Goal: Task Accomplishment & Management: Use online tool/utility

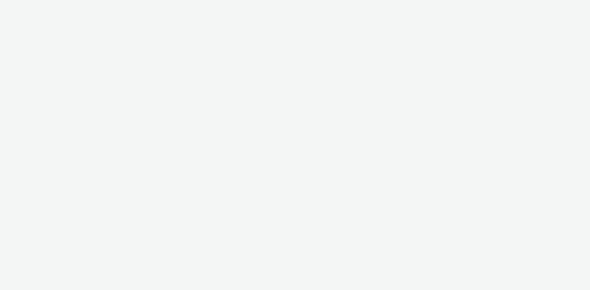
select select "d07aba32-d775-4fed-a722-f10c6504dd64"
select select "f97d6638-e0a1-4f7a-bf46-55015878e29e"
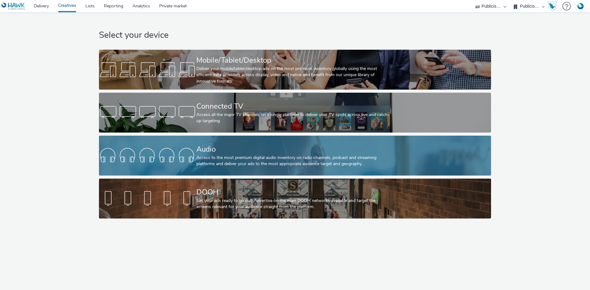
click at [212, 164] on div "Access to the most premium digital audio inventory on radio channels, podcast a…" at bounding box center [293, 161] width 195 height 13
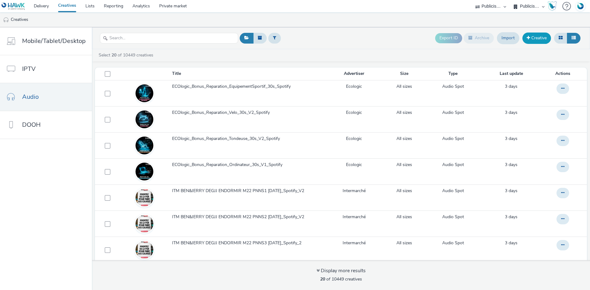
click at [525, 34] on link "Creative" at bounding box center [536, 38] width 29 height 11
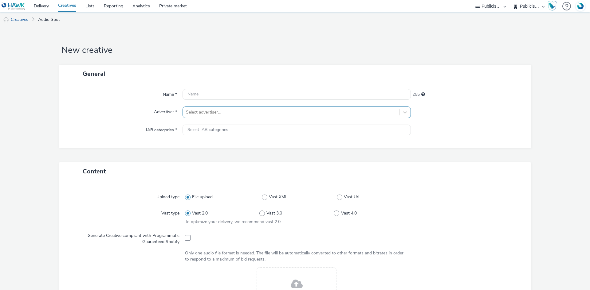
click at [218, 111] on div at bounding box center [291, 112] width 210 height 7
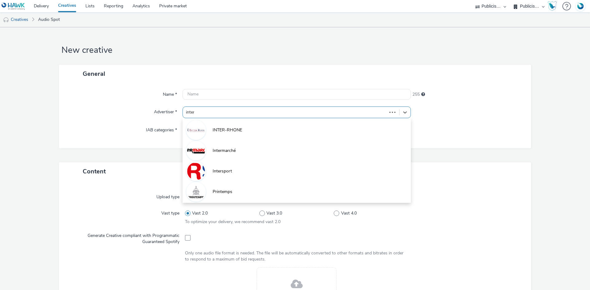
type input "interm"
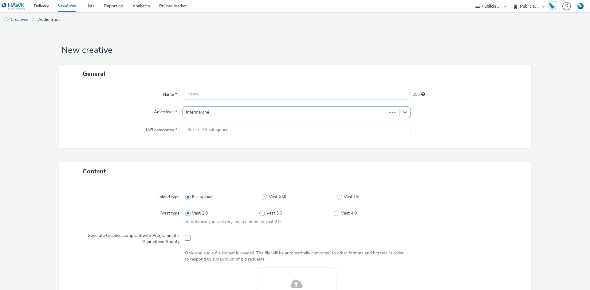
type input "[URL][DOMAIN_NAME]"
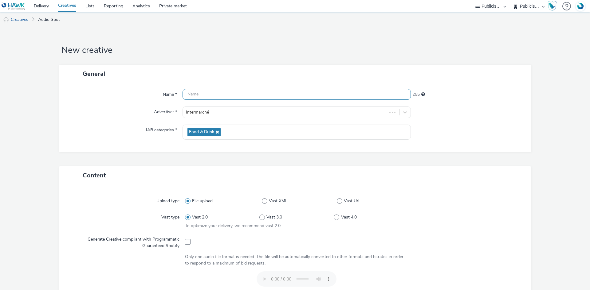
click at [220, 91] on input "text" at bounding box center [296, 94] width 228 height 11
paste input "ITM PAMPERS DEGJJ M22 [DATE]"
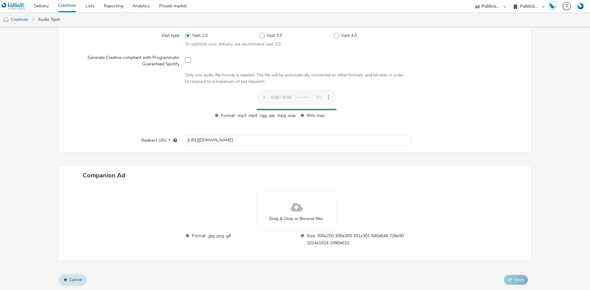
scroll to position [170, 0]
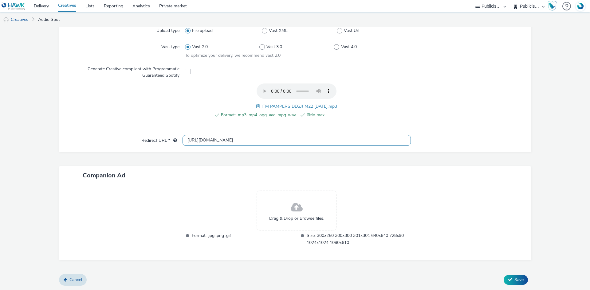
type input "ITM PAMPERS DEGJJ M22 [DATE]"
click at [193, 140] on input "[URL][DOMAIN_NAME]" at bounding box center [296, 140] width 228 height 11
type input "[URL][DOMAIN_NAME]"
click at [514, 280] on span "Save" at bounding box center [518, 280] width 9 height 6
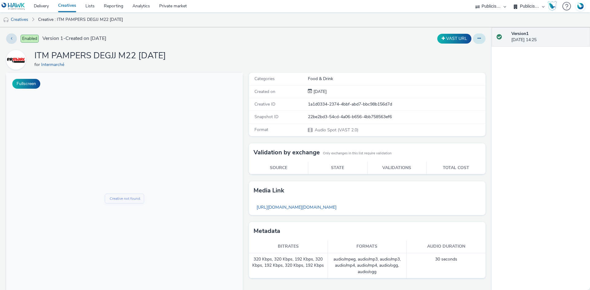
click at [477, 36] on icon at bounding box center [478, 38] width 3 height 4
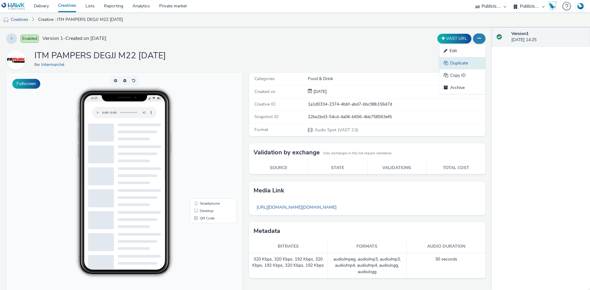
click at [459, 65] on link "Duplicate" at bounding box center [462, 63] width 46 height 12
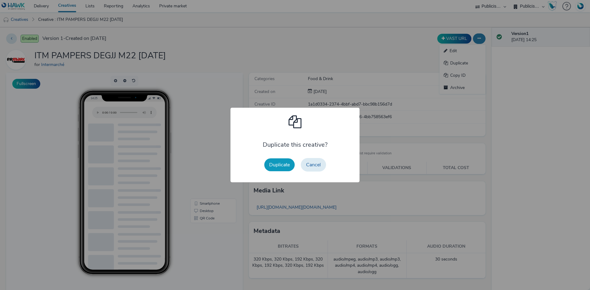
click at [264, 164] on button "Duplicate" at bounding box center [279, 164] width 30 height 13
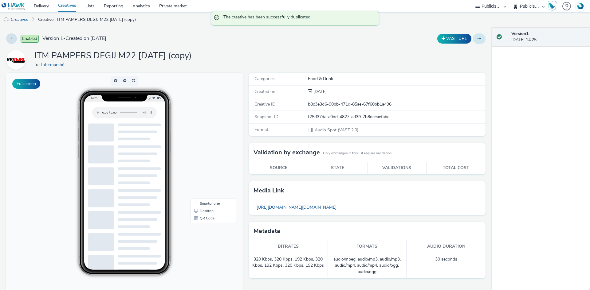
click at [477, 37] on icon at bounding box center [478, 38] width 3 height 4
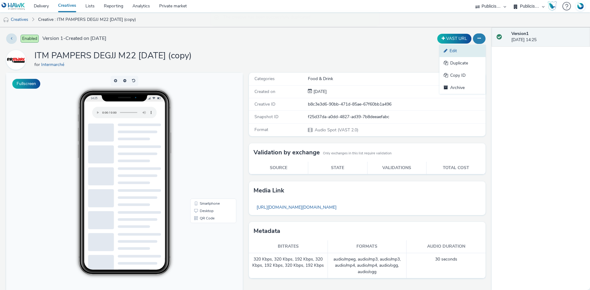
click at [469, 55] on link "Edit" at bounding box center [462, 51] width 46 height 12
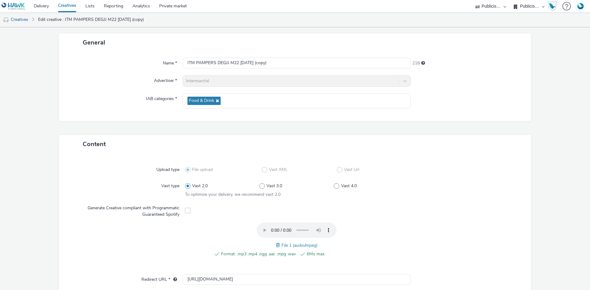
scroll to position [61, 0]
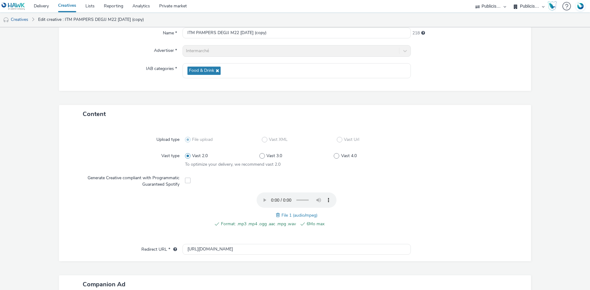
click at [276, 214] on span at bounding box center [279, 215] width 6 height 7
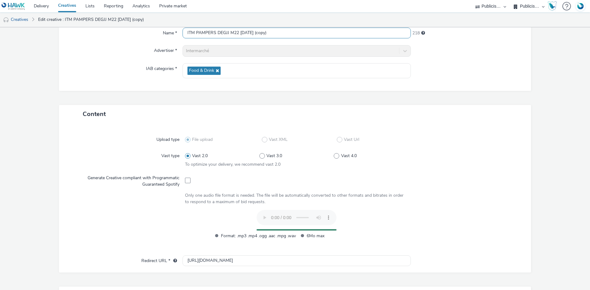
click at [242, 35] on input "ITM PAMPERS DEGJJ M22 [DATE] (copy)" at bounding box center [296, 33] width 228 height 11
paste input "MAR M22 [DATE]"
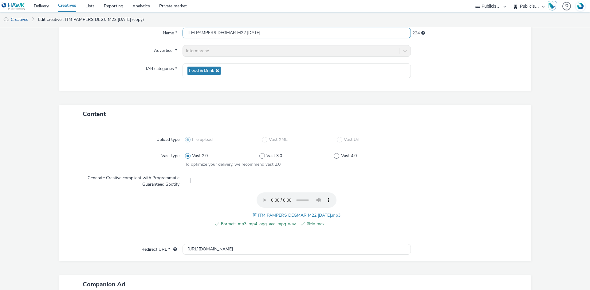
scroll to position [170, 0]
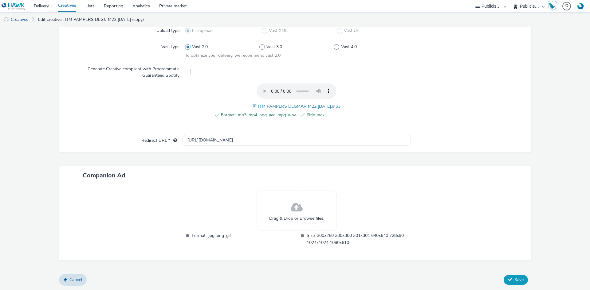
type input "ITM PAMPERS DEGMAR M22 [DATE]"
click at [518, 282] on span "Save" at bounding box center [518, 280] width 9 height 6
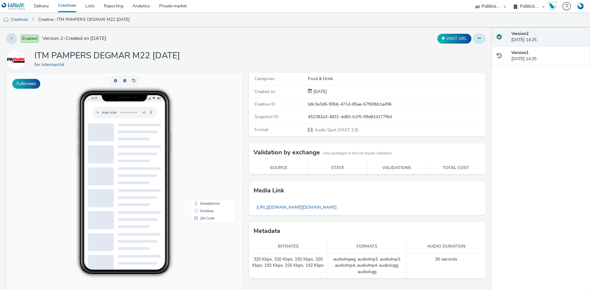
click at [477, 38] on icon at bounding box center [478, 38] width 3 height 4
click at [454, 62] on link "Duplicate" at bounding box center [462, 63] width 46 height 12
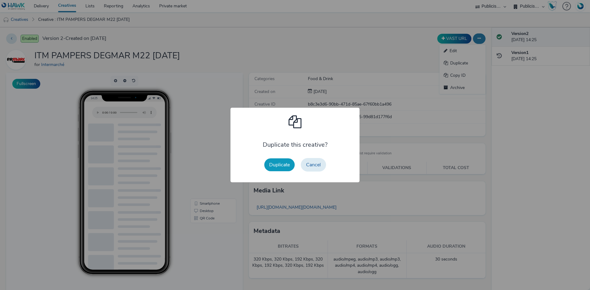
click at [282, 165] on button "Duplicate" at bounding box center [279, 164] width 30 height 13
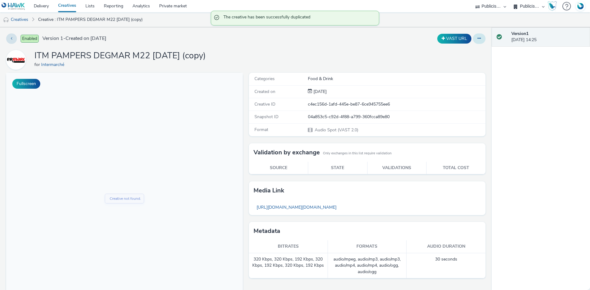
click at [473, 40] on button at bounding box center [479, 38] width 13 height 10
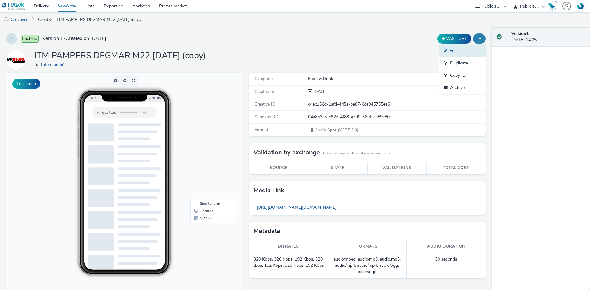
click at [467, 48] on link "Edit" at bounding box center [462, 51] width 46 height 12
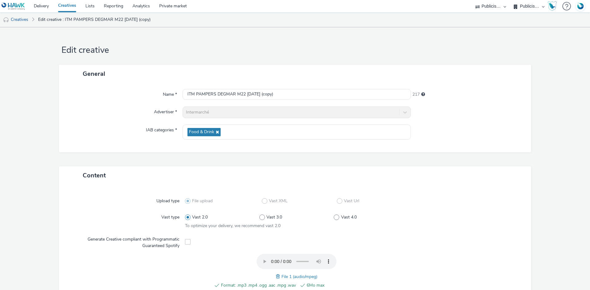
click at [276, 275] on span at bounding box center [279, 276] width 6 height 7
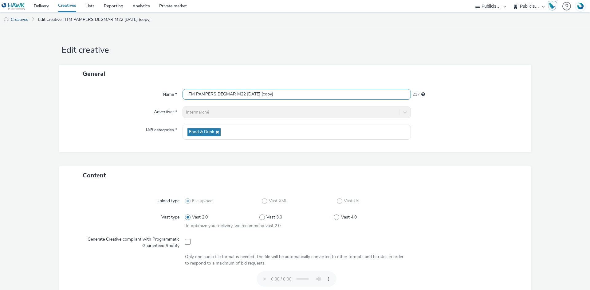
click at [240, 93] on input "ITM PAMPERS DEGMAR M22 [DATE] (copy)" at bounding box center [296, 94] width 228 height 11
paste input "TES RIZ SAUCES DEGJJ M18 PNNS1 [DATE]"
type input "ITM PATES RIZ SAUCES DEGJJ M18 PNNS1 [DATE]"
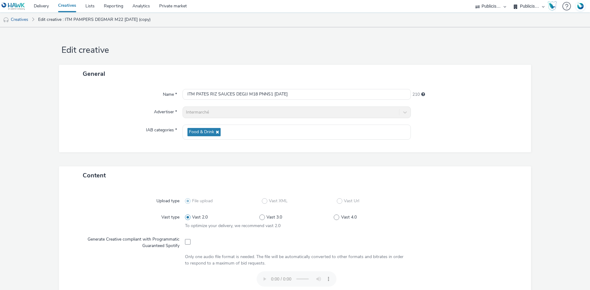
click at [506, 146] on div "Name * ITM PATES RIZ SAUCES DEGJJ M18 PNNS1 [DATE] 210 Advertiser * Intermarché…" at bounding box center [295, 117] width 472 height 69
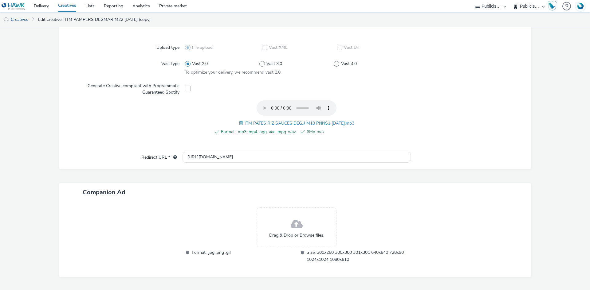
scroll to position [170, 0]
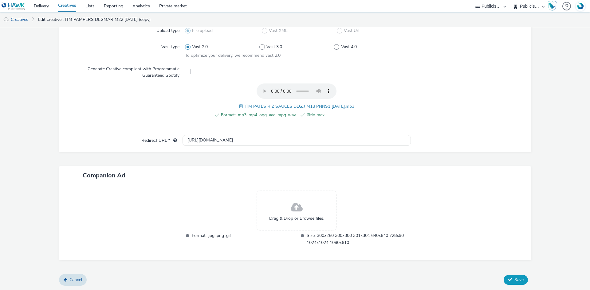
click at [520, 279] on button "Save" at bounding box center [515, 280] width 24 height 10
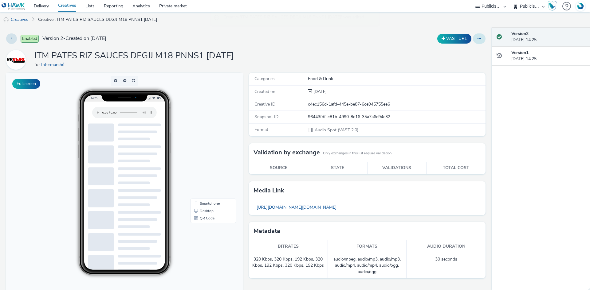
click at [476, 39] on button at bounding box center [479, 38] width 13 height 10
click at [460, 62] on link "Duplicate" at bounding box center [462, 63] width 46 height 12
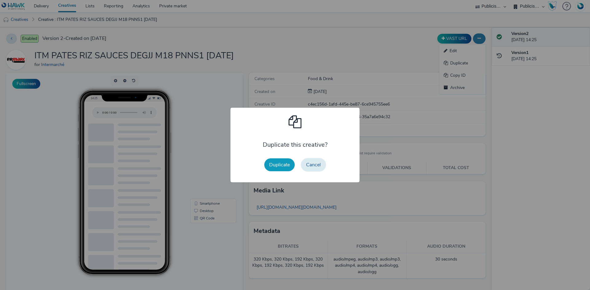
click at [280, 162] on button "Duplicate" at bounding box center [279, 164] width 30 height 13
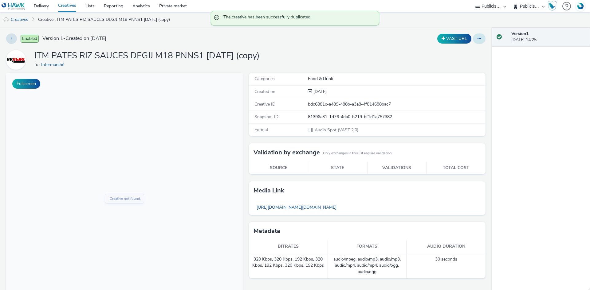
click at [473, 43] on button at bounding box center [479, 38] width 13 height 10
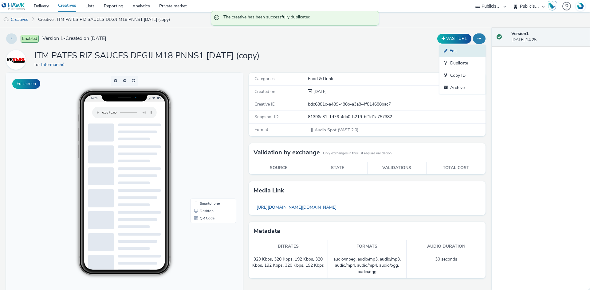
click at [464, 49] on link "Edit" at bounding box center [462, 51] width 46 height 12
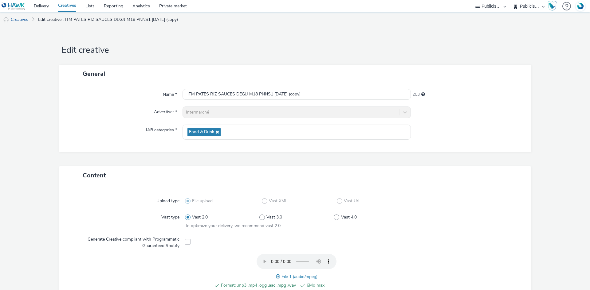
click at [276, 276] on span at bounding box center [279, 276] width 6 height 7
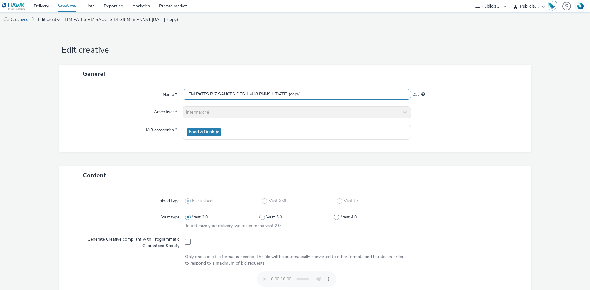
click at [258, 96] on input "ITM PATES RIZ SAUCES DEGJJ M18 PNNS1 [DATE] (copy)" at bounding box center [296, 94] width 228 height 11
paste input "2 [DATE]"
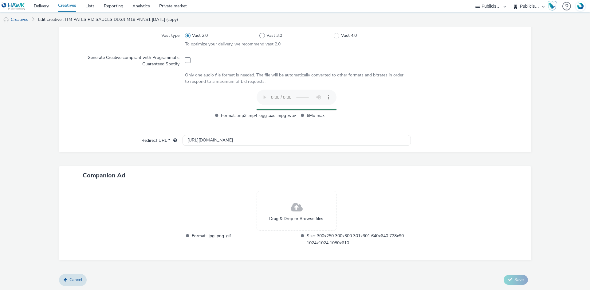
scroll to position [170, 0]
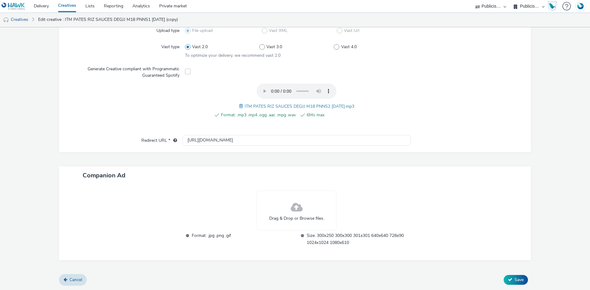
type input "ITM PATES RIZ SAUCES DEGJJ M18 PNNS2 [DATE]"
click at [508, 285] on div "Cancel Save" at bounding box center [295, 280] width 472 height 11
click at [509, 283] on button "Save" at bounding box center [515, 280] width 24 height 10
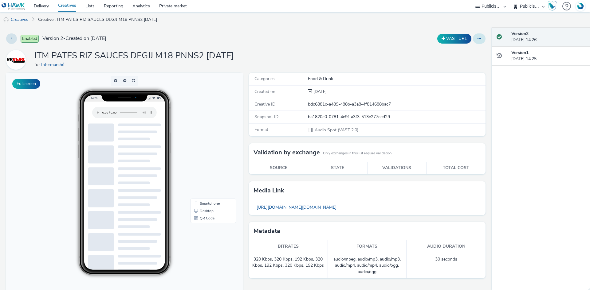
click at [473, 36] on button at bounding box center [479, 38] width 13 height 10
click at [458, 62] on link "Duplicate" at bounding box center [462, 63] width 46 height 12
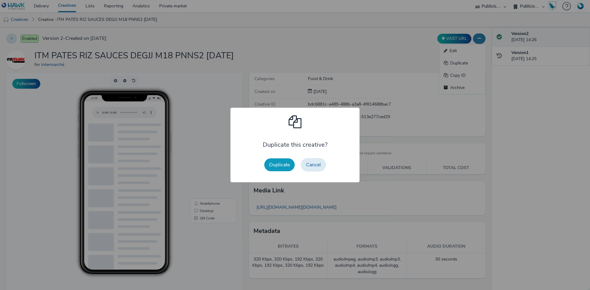
click at [286, 165] on button "Duplicate" at bounding box center [279, 164] width 30 height 13
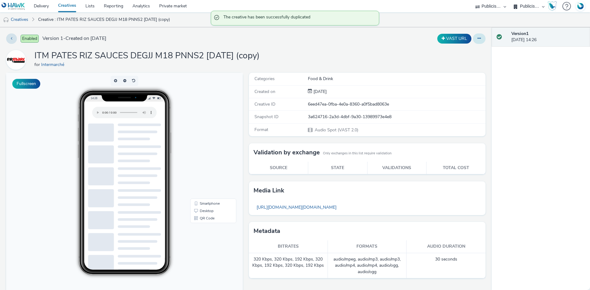
click at [477, 40] on icon at bounding box center [478, 38] width 3 height 4
click at [458, 49] on link "Edit" at bounding box center [462, 51] width 46 height 12
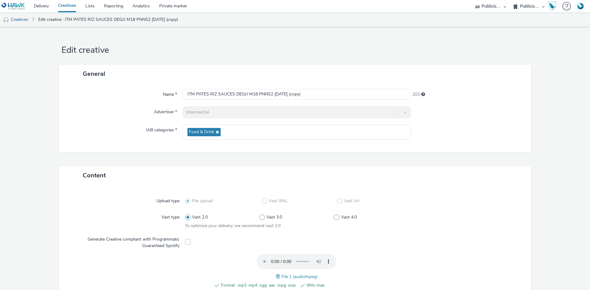
click at [276, 275] on span at bounding box center [279, 276] width 6 height 7
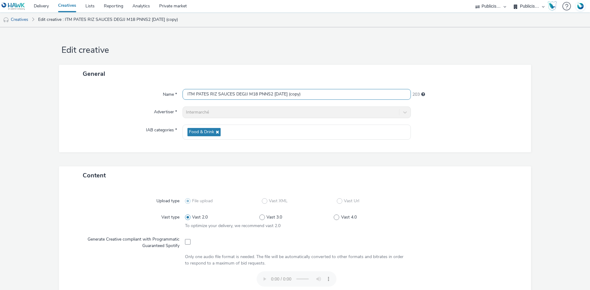
click at [238, 98] on input "ITM PATES RIZ SAUCES DEGJJ M18 PNNS2 [DATE] (copy)" at bounding box center [296, 94] width 228 height 11
paste input "3 [DATE]"
type input "ITM PATES RIZ SAUCES DEGJJ M18 PNNS3 [DATE]"
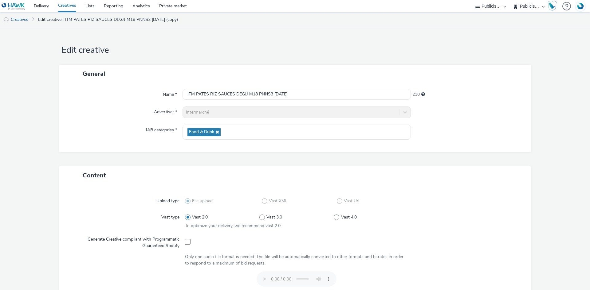
click at [464, 154] on div "General Name * ITM PATES RIZ SAUCES DEGJJ M18 PNNS3 [DATE] 210 Advertiser * Int…" at bounding box center [295, 116] width 472 height 102
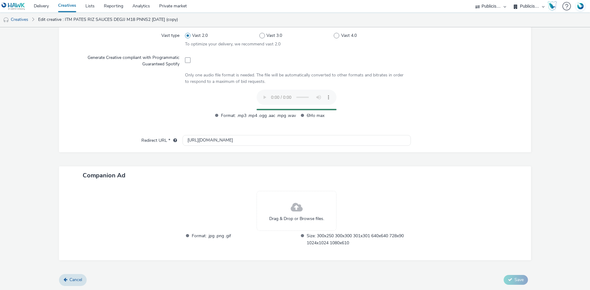
scroll to position [170, 0]
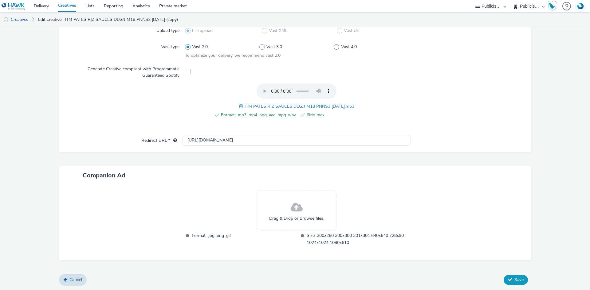
click at [521, 283] on button "Save" at bounding box center [515, 280] width 24 height 10
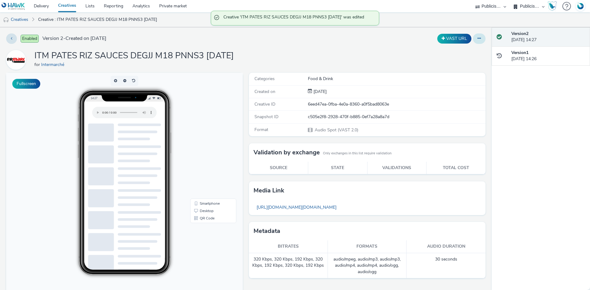
click at [477, 39] on button at bounding box center [479, 38] width 13 height 10
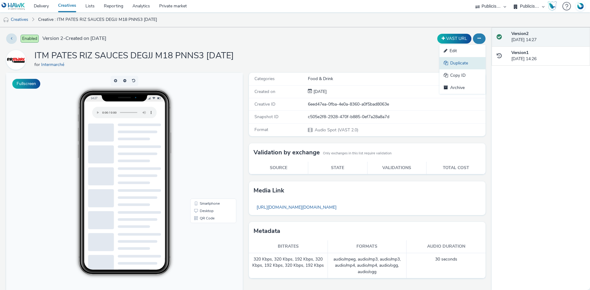
click at [458, 63] on link "Duplicate" at bounding box center [462, 63] width 46 height 12
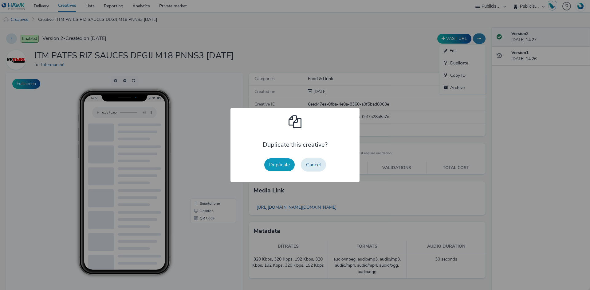
click at [277, 167] on button "Duplicate" at bounding box center [279, 164] width 30 height 13
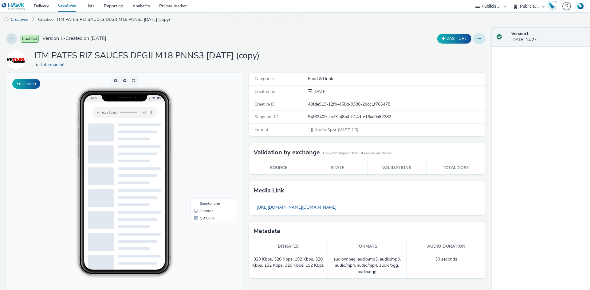
click at [473, 40] on button at bounding box center [479, 38] width 13 height 10
click at [459, 51] on link "Edit" at bounding box center [462, 51] width 46 height 12
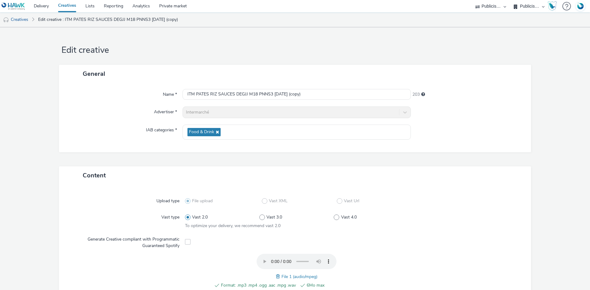
click at [276, 275] on span at bounding box center [279, 276] width 6 height 7
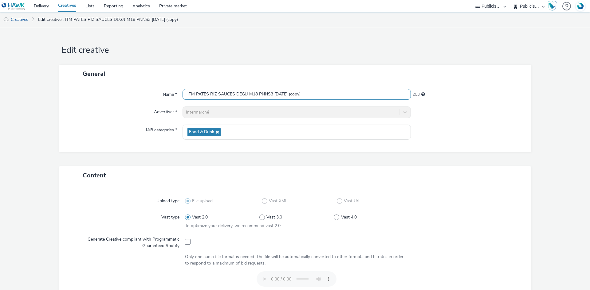
click at [247, 93] on input "ITM PATES RIZ SAUCES DEGJJ M18 PNNS3 [DATE] (copy)" at bounding box center [296, 94] width 228 height 11
paste input "MAR M18 PNNS1 [DATE]"
type input "ITM PATES RIZ SAUCES DEGMAR M18 PNNS1 [DATE]"
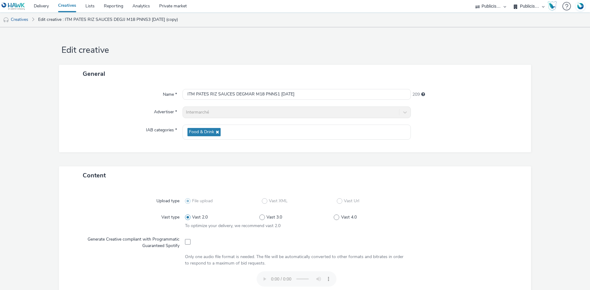
click at [450, 160] on div "General Name * ITM PATES RIZ SAUCES DEGMAR M18 PNNS1 [DATE] 209 Advertiser * In…" at bounding box center [295, 116] width 472 height 102
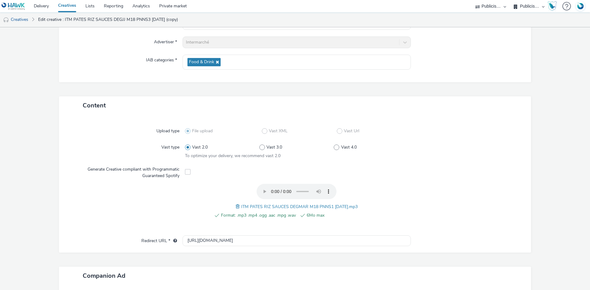
scroll to position [170, 0]
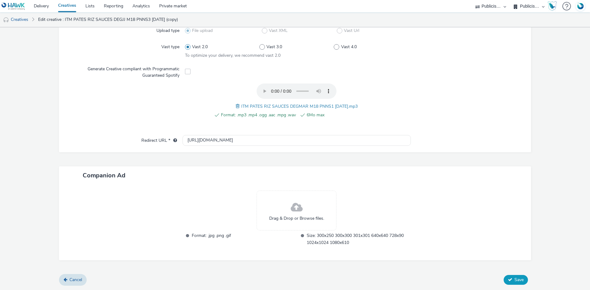
click at [521, 278] on button "Save" at bounding box center [515, 280] width 24 height 10
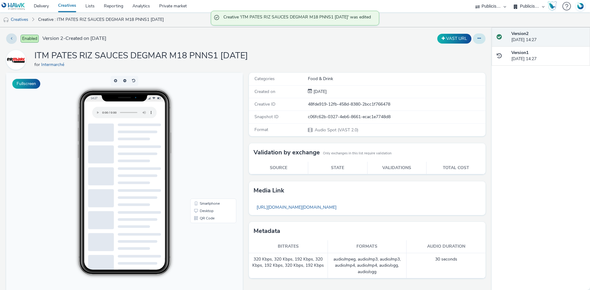
click at [475, 42] on button at bounding box center [479, 38] width 13 height 10
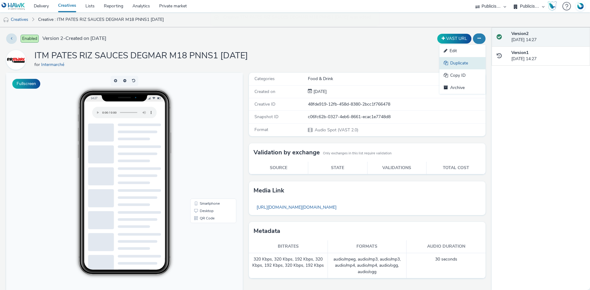
click at [461, 62] on link "Duplicate" at bounding box center [462, 63] width 46 height 12
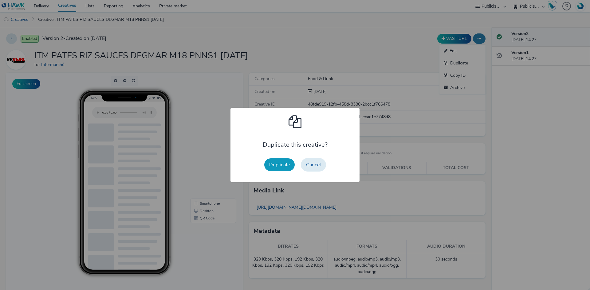
click at [268, 164] on button "Duplicate" at bounding box center [279, 164] width 30 height 13
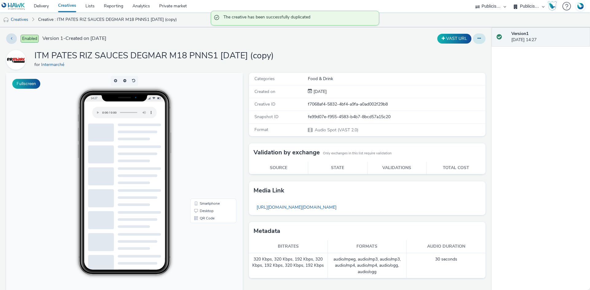
click at [477, 40] on button at bounding box center [479, 38] width 13 height 10
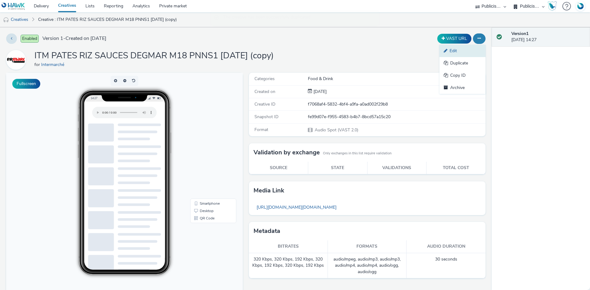
click at [466, 53] on link "Edit" at bounding box center [462, 51] width 46 height 12
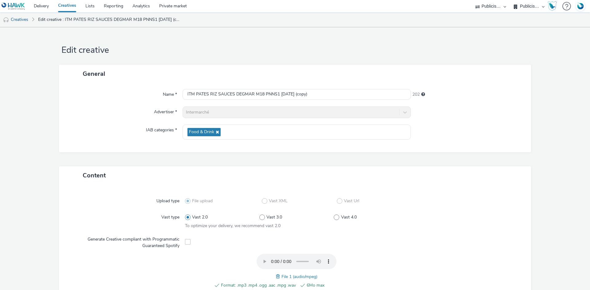
click at [278, 274] on span at bounding box center [279, 276] width 6 height 7
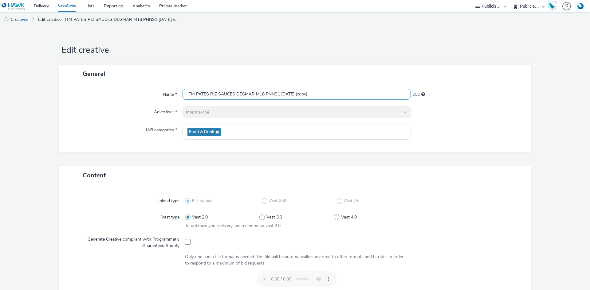
click at [232, 93] on input "ITM PATES RIZ SAUCES DEGMAR M18 PNNS1 [DATE] (copy)" at bounding box center [296, 94] width 228 height 11
paste input "2 [DATE]"
type input "ITM PATES RIZ SAUCES DEGMAR M18 PNNS2 [DATE]"
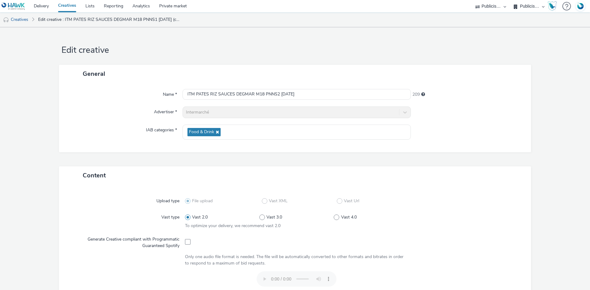
click at [473, 142] on div "Name * ITM PATES RIZ SAUCES DEGMAR M18 PNNS2 [DATE] 209 Advertiser * Intermarch…" at bounding box center [295, 117] width 472 height 69
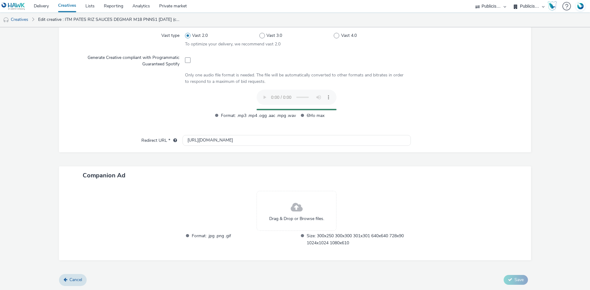
scroll to position [170, 0]
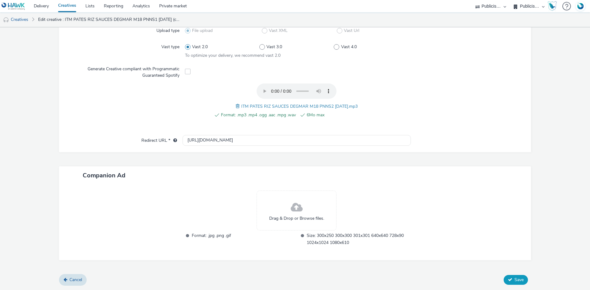
click at [515, 278] on span "Save" at bounding box center [518, 280] width 9 height 6
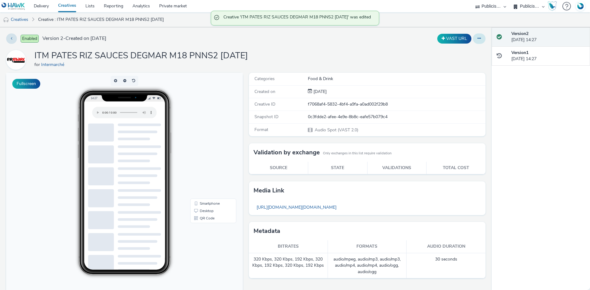
click at [476, 41] on button at bounding box center [479, 38] width 13 height 10
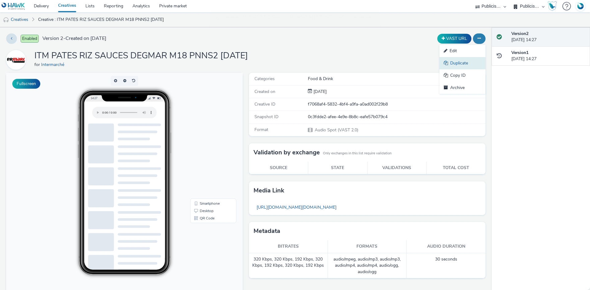
click at [462, 60] on link "Duplicate" at bounding box center [462, 63] width 46 height 12
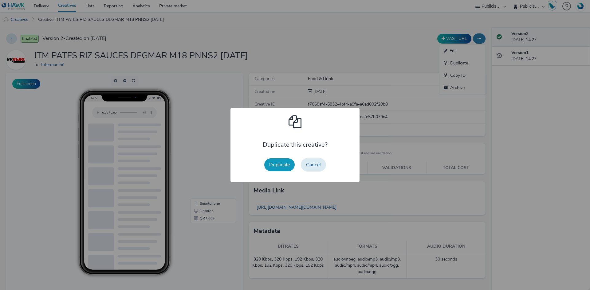
click at [288, 168] on button "Duplicate" at bounding box center [279, 164] width 30 height 13
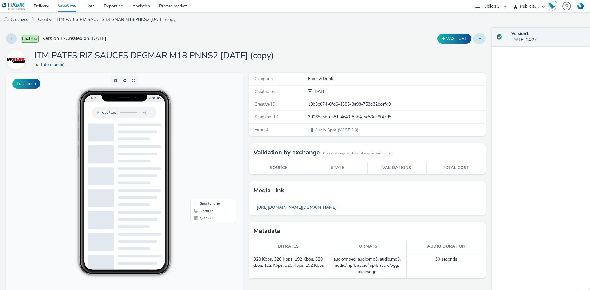
click at [479, 40] on button at bounding box center [479, 38] width 13 height 10
click at [471, 49] on link "Edit" at bounding box center [462, 51] width 46 height 12
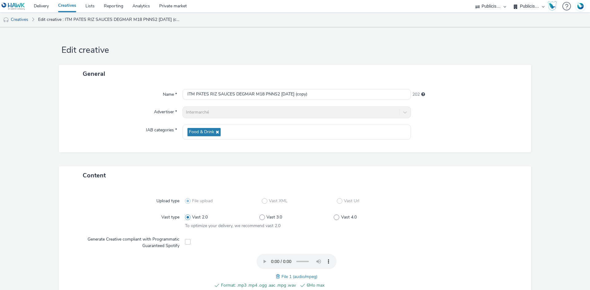
click at [276, 277] on span at bounding box center [279, 276] width 6 height 7
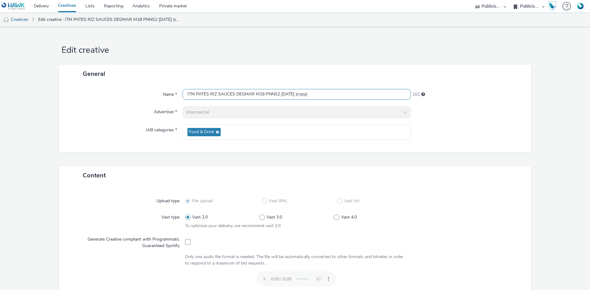
click at [235, 95] on input "ITM PATES RIZ SAUCES DEGMAR M18 PNNS2 [DATE] (copy)" at bounding box center [296, 94] width 228 height 11
paste input "3 [DATE]"
type input "ITM PATES RIZ SAUCES DEGMAR M18 PNNS3 [DATE]"
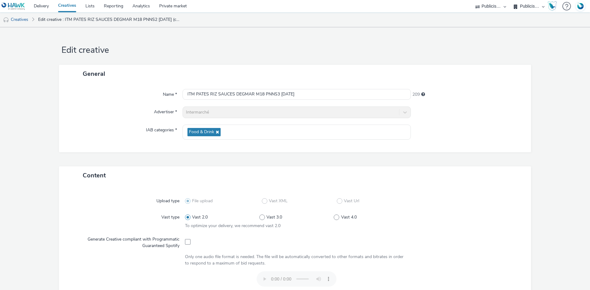
click at [513, 176] on div "Content" at bounding box center [295, 175] width 472 height 18
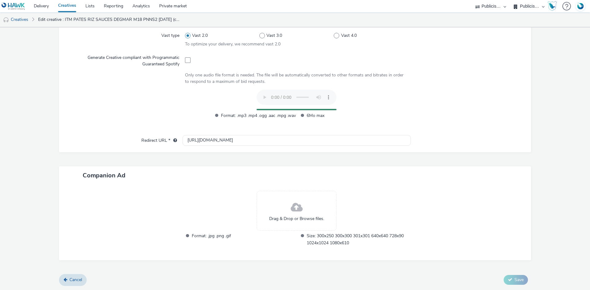
scroll to position [170, 0]
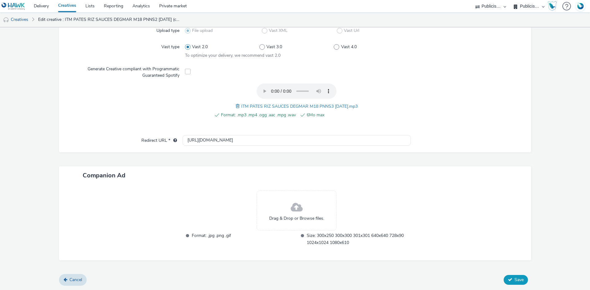
click at [517, 279] on span "Save" at bounding box center [518, 280] width 9 height 6
